Goal: Task Accomplishment & Management: Manage account settings

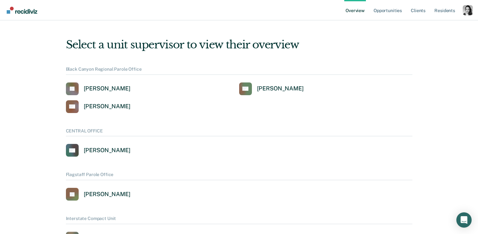
click at [468, 12] on div "Profile dropdown button" at bounding box center [468, 10] width 10 height 10
click at [427, 21] on button "Profile" at bounding box center [443, 25] width 62 height 10
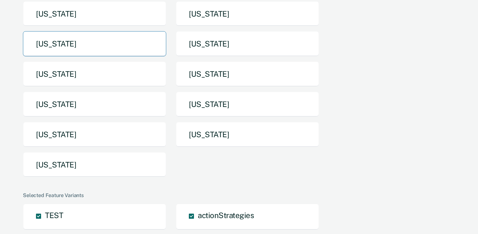
scroll to position [131, 0]
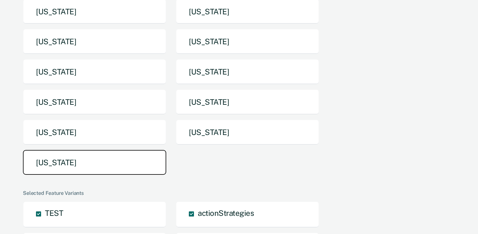
click at [128, 162] on button "Utah" at bounding box center [94, 162] width 143 height 25
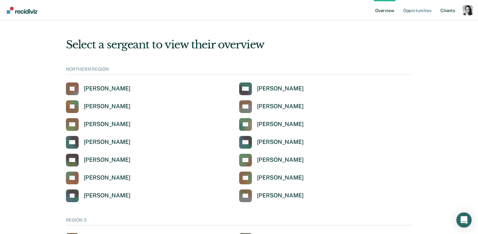
click at [450, 10] on link "Client s" at bounding box center [448, 10] width 17 height 20
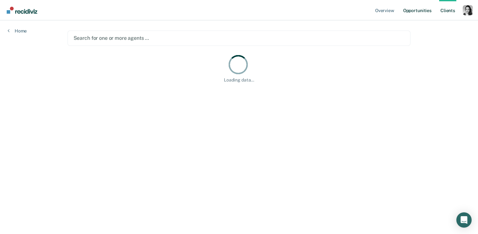
click at [425, 11] on link "Opportunities" at bounding box center [417, 10] width 31 height 20
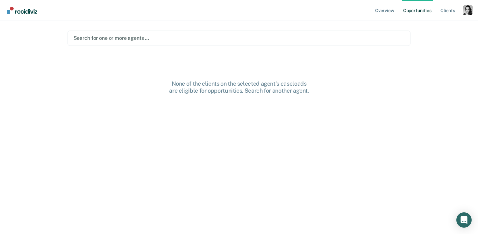
click at [229, 39] on div at bounding box center [239, 37] width 331 height 7
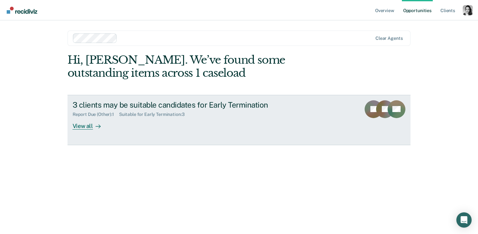
click at [192, 109] on div "3 clients may be suitable candidates for Early Termination" at bounding box center [185, 104] width 224 height 9
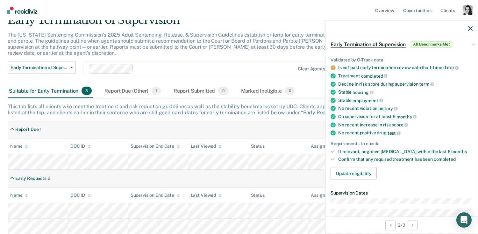
scroll to position [27, 0]
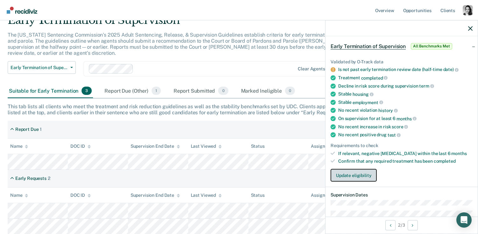
click at [354, 170] on button "Update eligibility" at bounding box center [354, 175] width 46 height 13
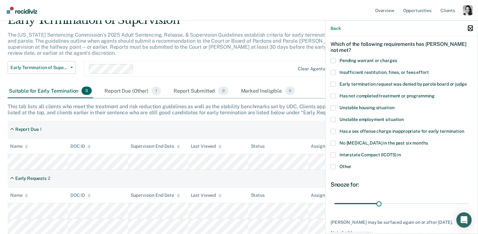
click at [472, 27] on icon "button" at bounding box center [471, 28] width 4 height 4
